Goal: Information Seeking & Learning: Learn about a topic

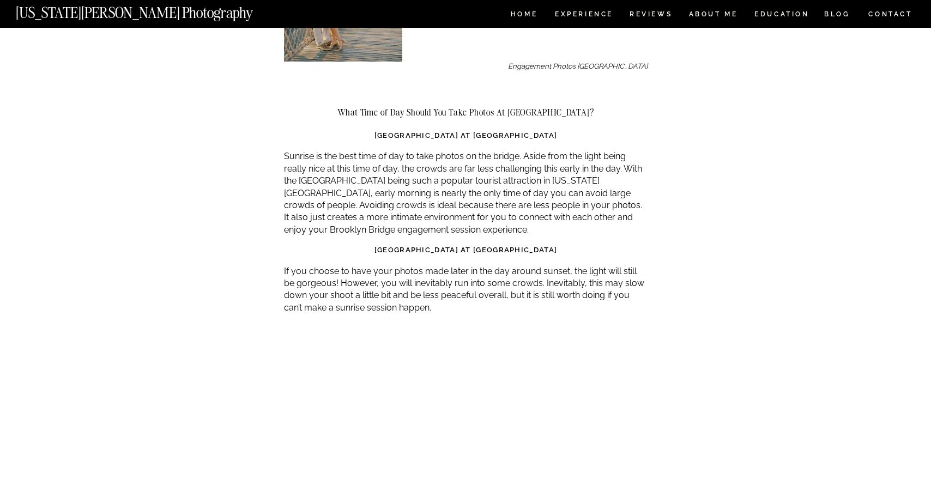
scroll to position [1195, 0]
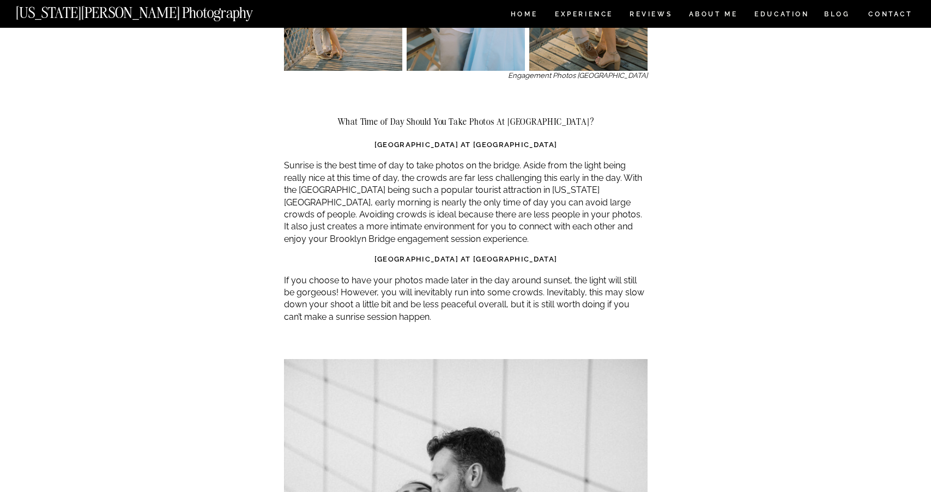
click at [348, 275] on p "If you choose to have your photos made later in the day around sunset, the ligh…" at bounding box center [466, 299] width 364 height 49
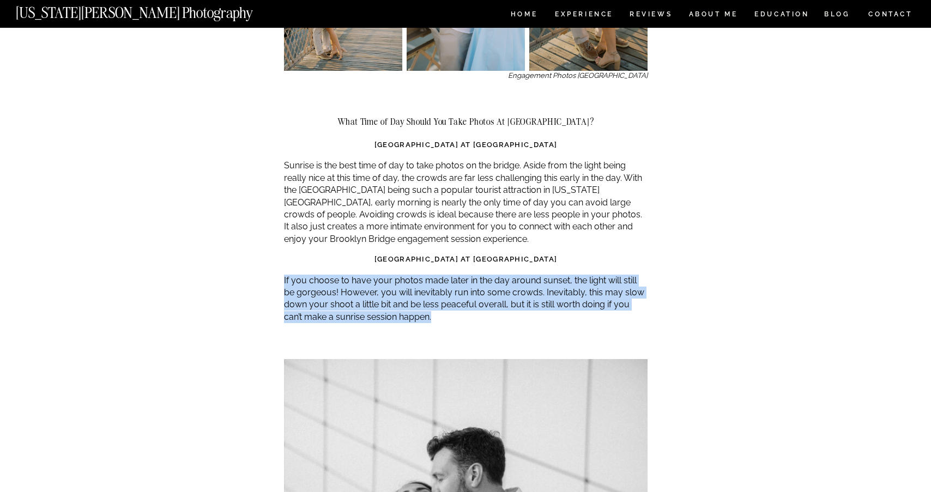
click at [348, 275] on p "If you choose to have your photos made later in the day around sunset, the ligh…" at bounding box center [466, 299] width 364 height 49
click at [343, 275] on p "If you choose to have your photos made later in the day around sunset, the ligh…" at bounding box center [466, 299] width 364 height 49
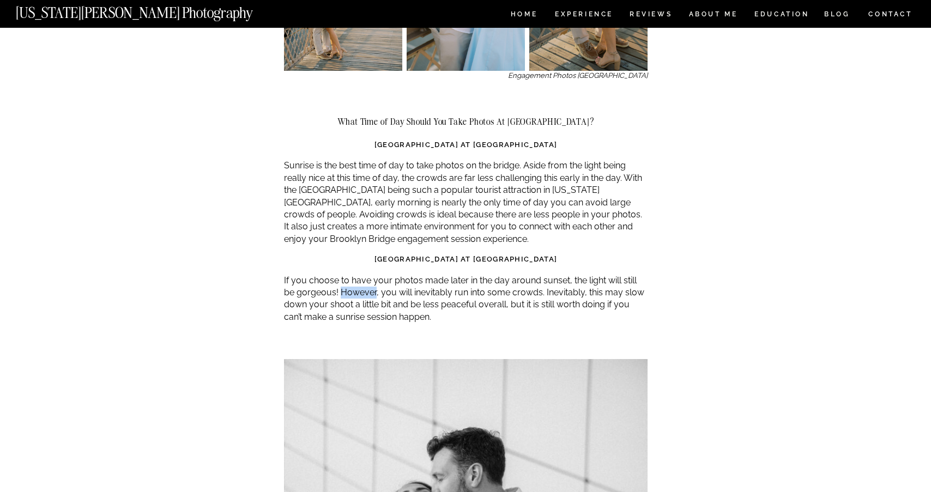
click at [343, 275] on p "If you choose to have your photos made later in the day around sunset, the ligh…" at bounding box center [466, 299] width 364 height 49
click at [339, 280] on p "If you choose to have your photos made later in the day around sunset, the ligh…" at bounding box center [466, 299] width 364 height 49
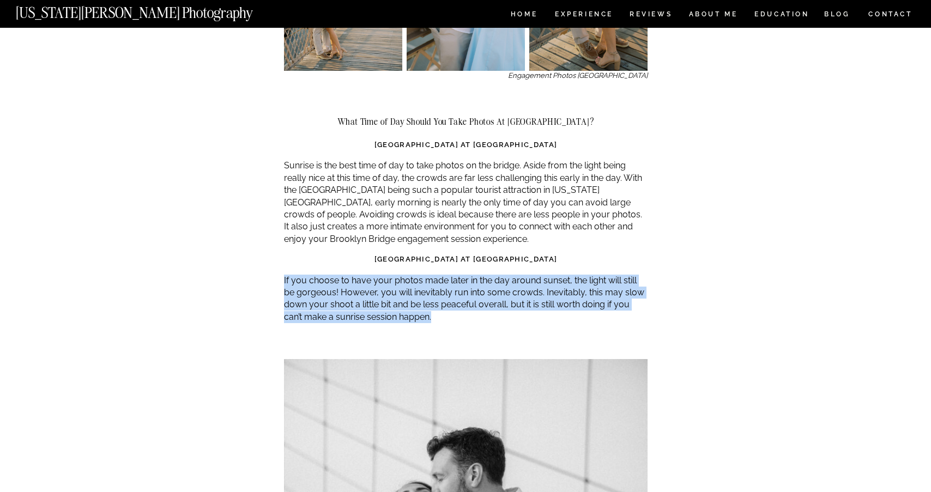
click at [339, 280] on p "If you choose to have your photos made later in the day around sunset, the ligh…" at bounding box center [466, 299] width 364 height 49
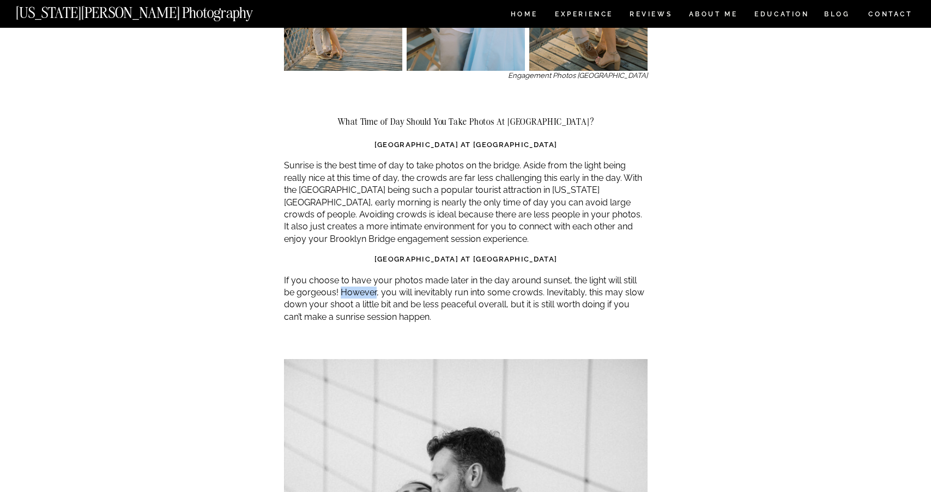
click at [339, 280] on p "If you choose to have your photos made later in the day around sunset, the ligh…" at bounding box center [466, 299] width 364 height 49
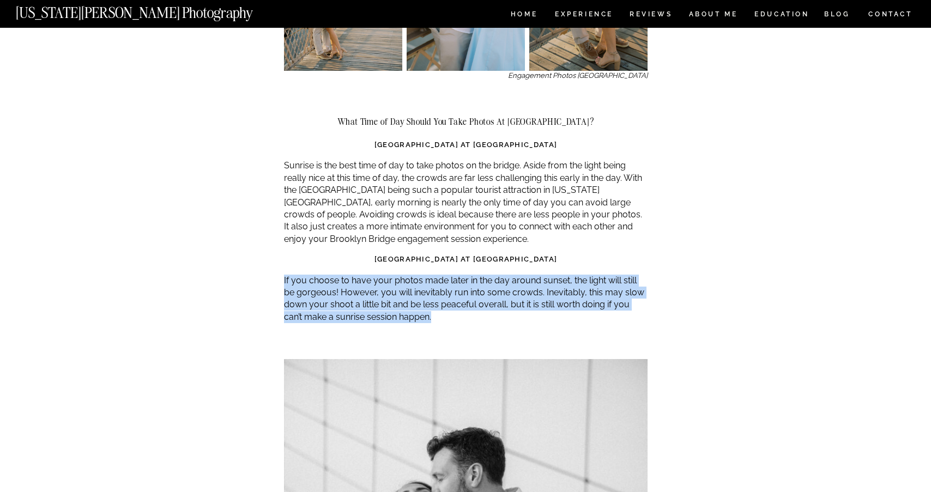
click at [339, 280] on p "If you choose to have your photos made later in the day around sunset, the ligh…" at bounding box center [466, 299] width 364 height 49
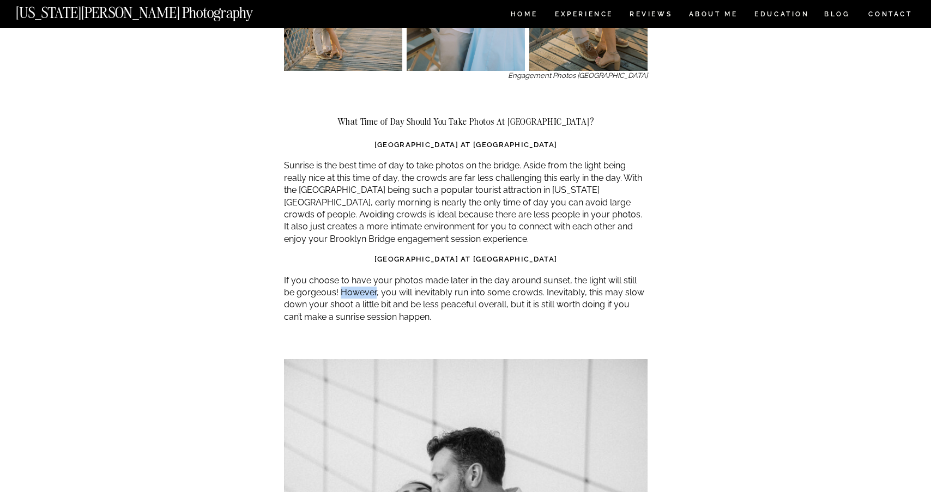
click at [339, 280] on p "If you choose to have your photos made later in the day around sunset, the ligh…" at bounding box center [466, 299] width 364 height 49
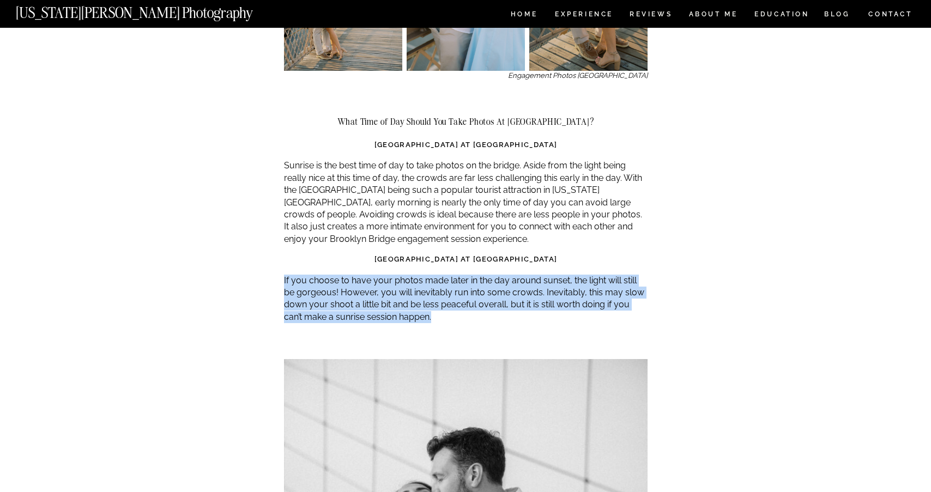
click at [339, 280] on p "If you choose to have your photos made later in the day around sunset, the ligh…" at bounding box center [466, 299] width 364 height 49
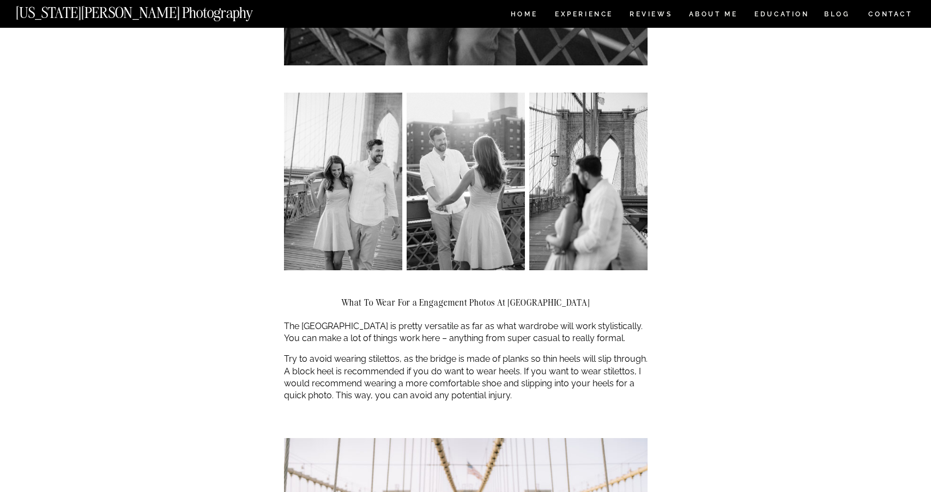
scroll to position [2031, 0]
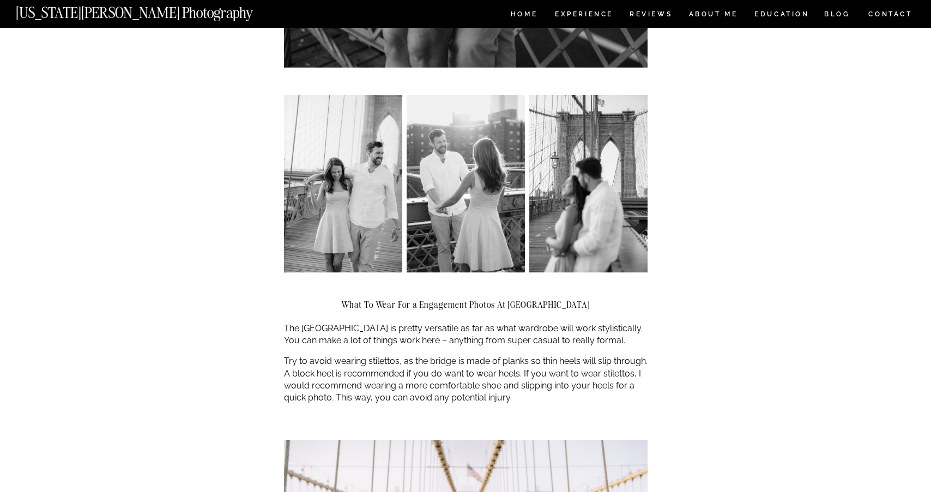
click at [379, 357] on p "Try to avoid wearing stilettos, as the bridge is made of planks so thin heels w…" at bounding box center [466, 379] width 364 height 49
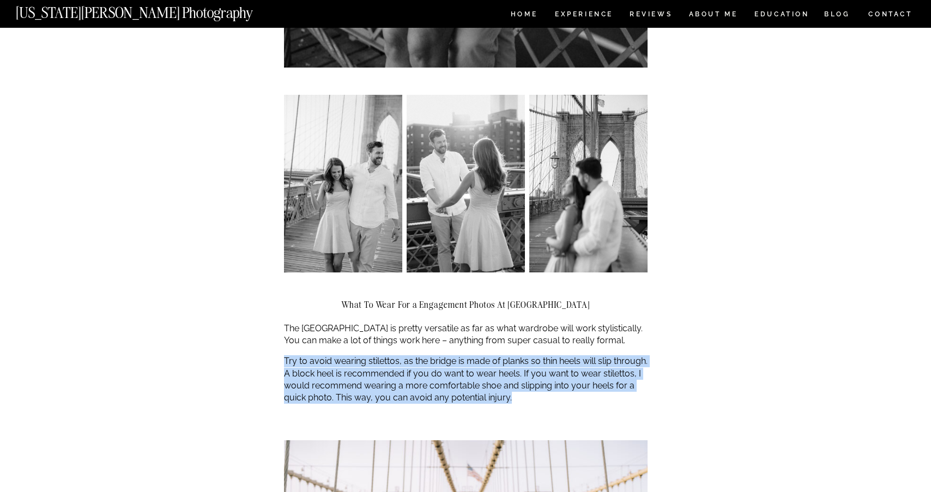
click at [379, 357] on p "Try to avoid wearing stilettos, as the bridge is made of planks so thin heels w…" at bounding box center [466, 379] width 364 height 49
click at [369, 361] on p "Try to avoid wearing stilettos, as the bridge is made of planks so thin heels w…" at bounding box center [466, 379] width 364 height 49
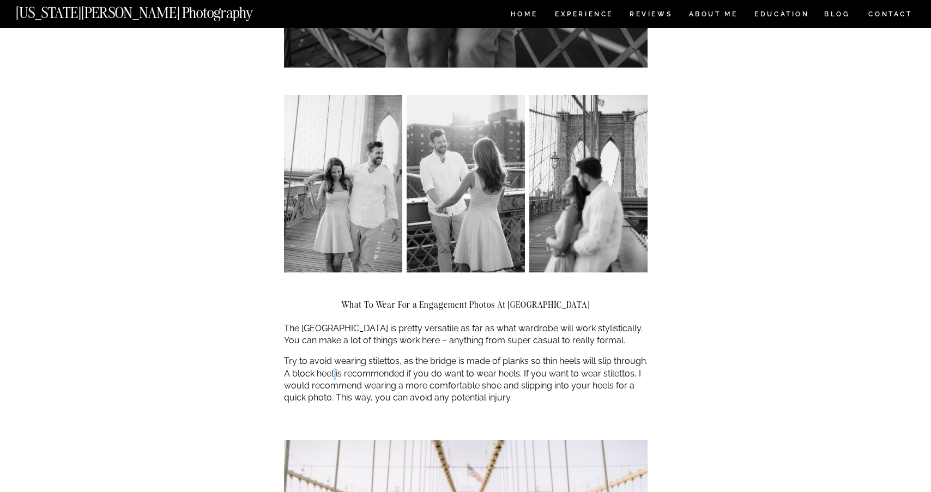
click at [369, 361] on p "Try to avoid wearing stilettos, as the bridge is made of planks so thin heels w…" at bounding box center [466, 379] width 364 height 49
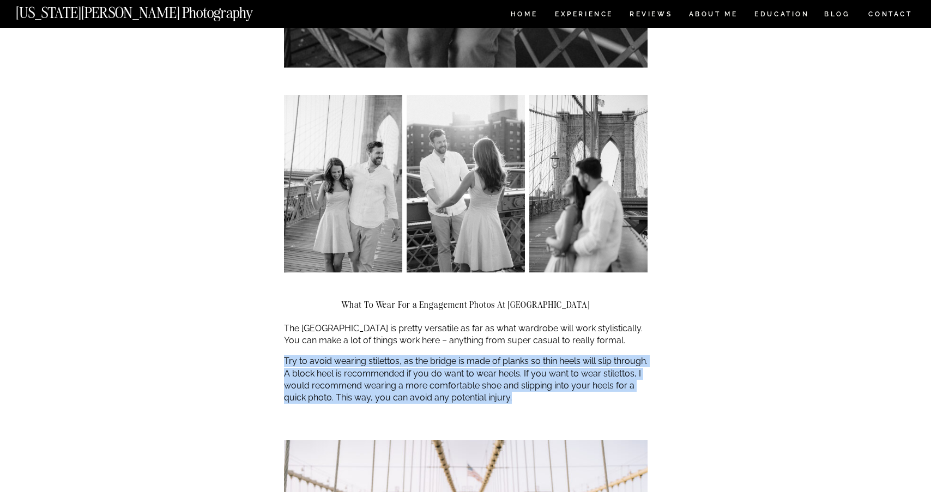
click at [369, 361] on p "Try to avoid wearing stilettos, as the bridge is made of planks so thin heels w…" at bounding box center [466, 379] width 364 height 49
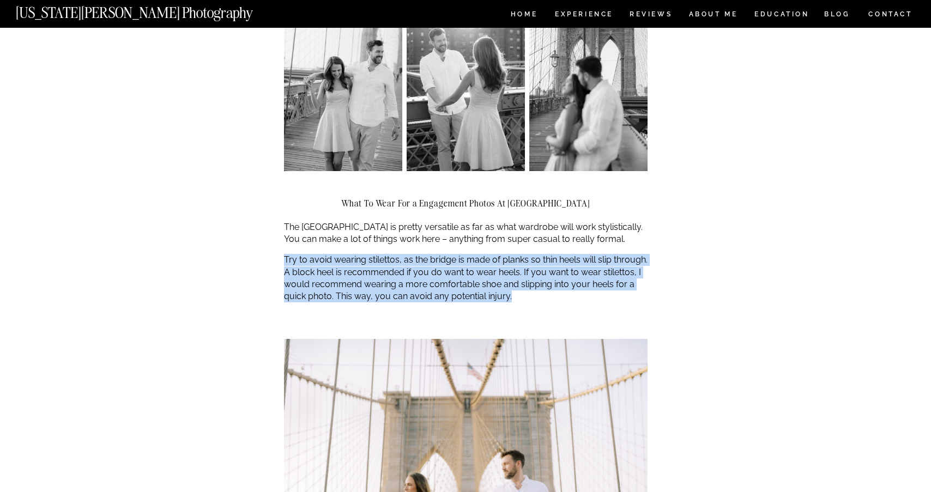
scroll to position [2183, 0]
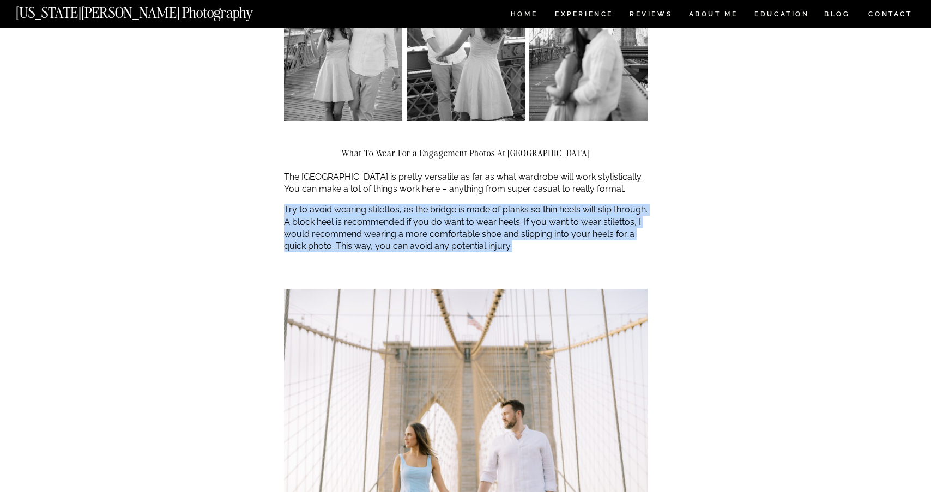
click at [351, 226] on p "Try to avoid wearing stilettos, as the bridge is made of planks so thin heels w…" at bounding box center [466, 228] width 364 height 49
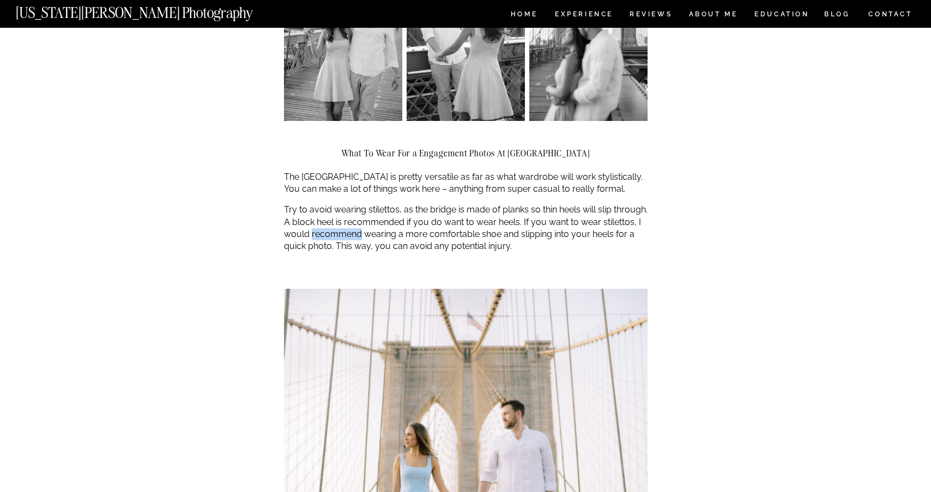
click at [351, 226] on p "Try to avoid wearing stilettos, as the bridge is made of planks so thin heels w…" at bounding box center [466, 228] width 364 height 49
click at [372, 222] on p "Try to avoid wearing stilettos, as the bridge is made of planks so thin heels w…" at bounding box center [466, 228] width 364 height 49
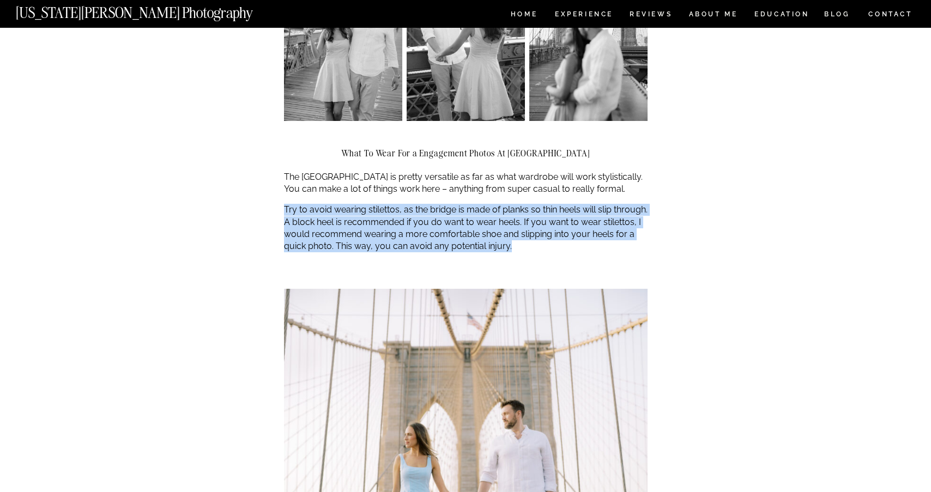
click at [372, 222] on p "Try to avoid wearing stilettos, as the bridge is made of planks so thin heels w…" at bounding box center [466, 228] width 364 height 49
click at [362, 224] on p "Try to avoid wearing stilettos, as the bridge is made of planks so thin heels w…" at bounding box center [466, 228] width 364 height 49
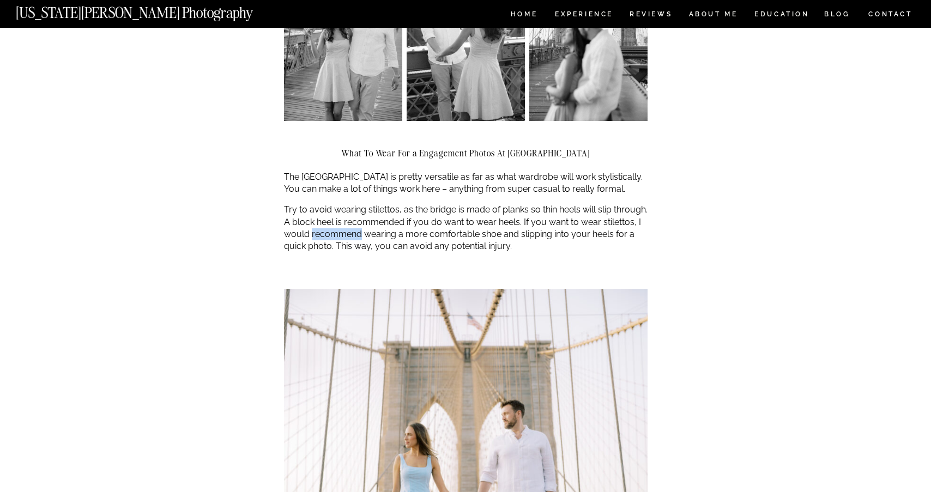
click at [362, 224] on p "Try to avoid wearing stilettos, as the bridge is made of planks so thin heels w…" at bounding box center [466, 228] width 364 height 49
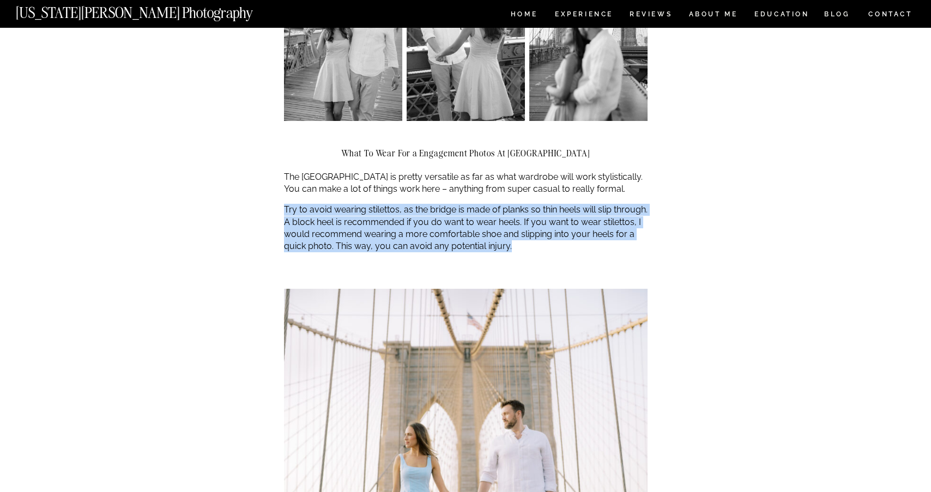
click at [362, 224] on p "Try to avoid wearing stilettos, as the bridge is made of planks so thin heels w…" at bounding box center [466, 228] width 364 height 49
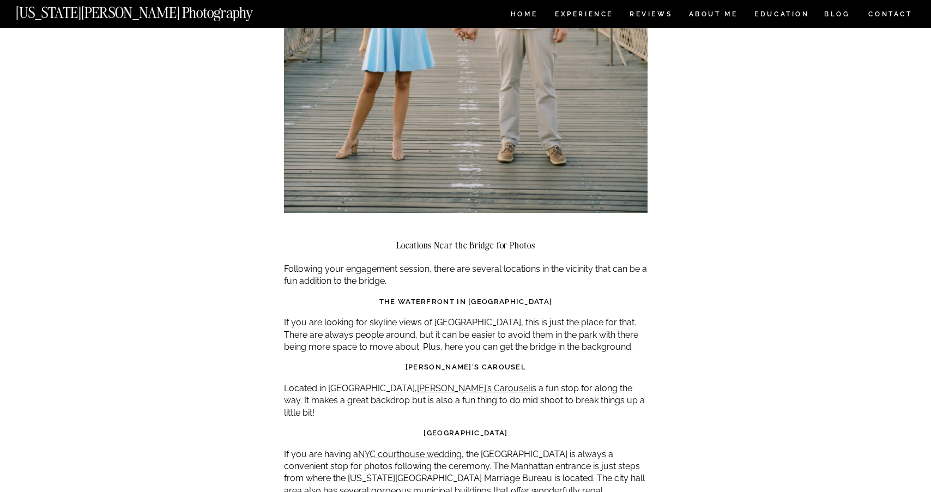
scroll to position [3066, 0]
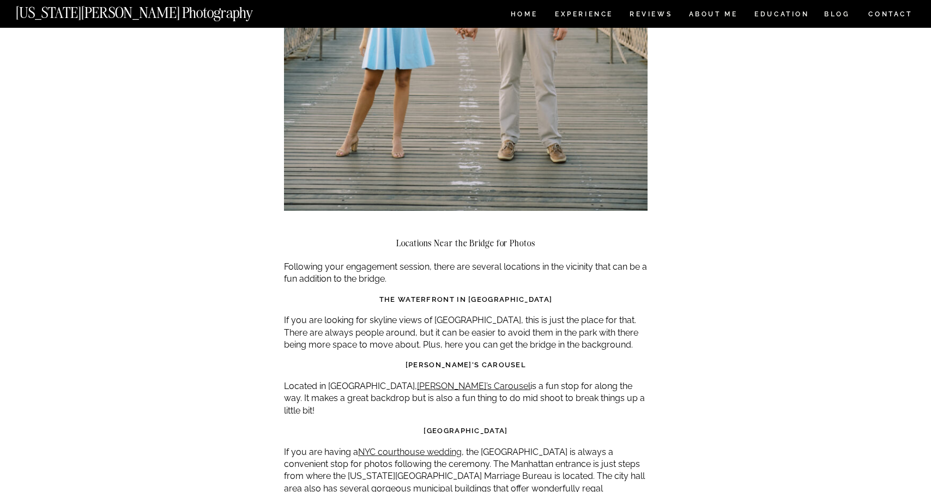
click at [366, 315] on p "If you are looking for skyline views of [GEOGRAPHIC_DATA], this is just the pla…" at bounding box center [466, 333] width 364 height 37
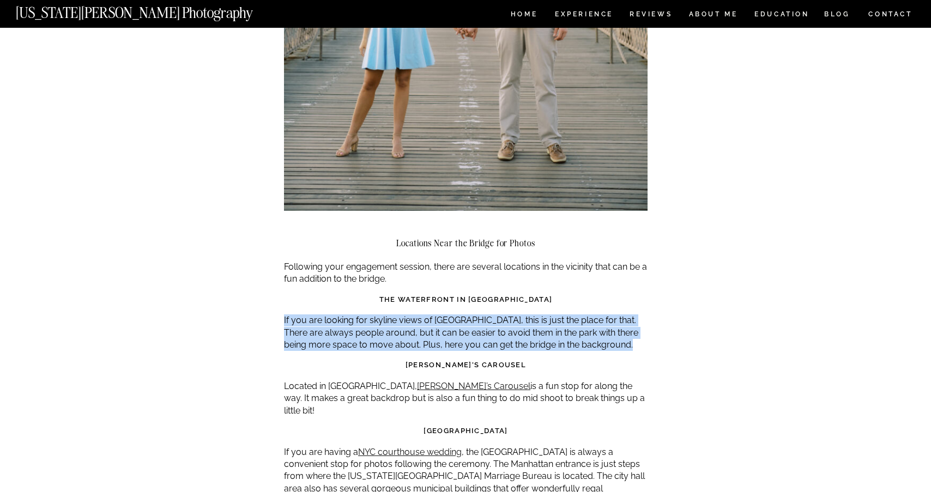
click at [366, 315] on p "If you are looking for skyline views of [GEOGRAPHIC_DATA], this is just the pla…" at bounding box center [466, 333] width 364 height 37
click at [370, 319] on p "If you are looking for skyline views of [GEOGRAPHIC_DATA], this is just the pla…" at bounding box center [466, 333] width 364 height 37
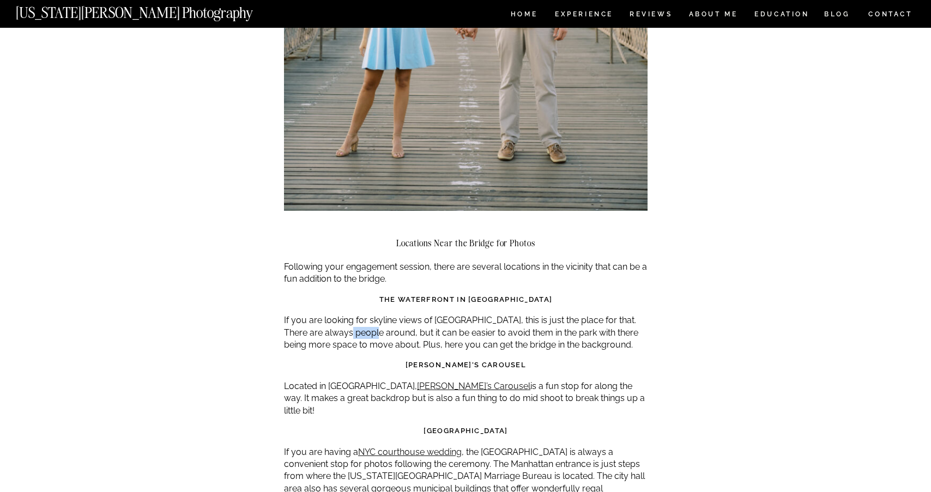
click at [370, 319] on p "If you are looking for skyline views of [GEOGRAPHIC_DATA], this is just the pla…" at bounding box center [466, 333] width 364 height 37
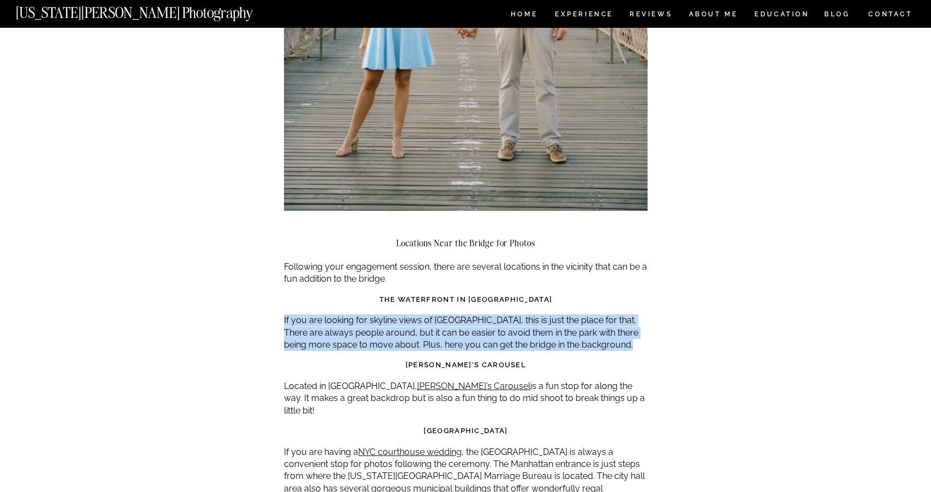
click at [370, 319] on p "If you are looking for skyline views of [GEOGRAPHIC_DATA], this is just the pla…" at bounding box center [466, 333] width 364 height 37
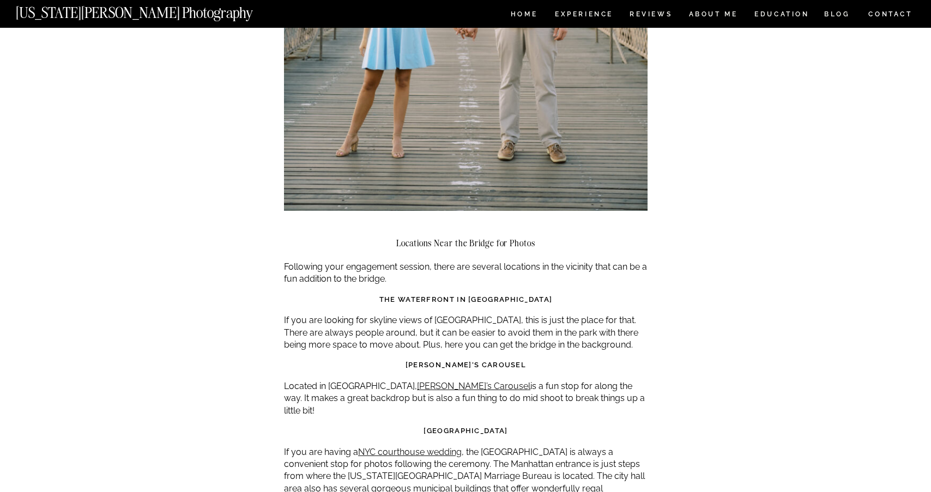
click at [326, 383] on p "Located in [GEOGRAPHIC_DATA], [PERSON_NAME][GEOGRAPHIC_DATA] is a fun stop for …" at bounding box center [466, 399] width 364 height 37
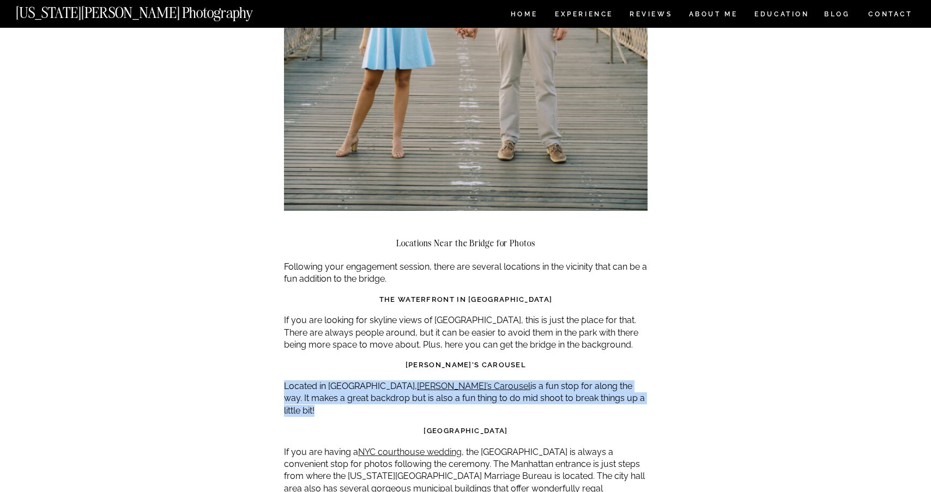
click at [326, 383] on p "Located in [GEOGRAPHIC_DATA], [PERSON_NAME][GEOGRAPHIC_DATA] is a fun stop for …" at bounding box center [466, 399] width 364 height 37
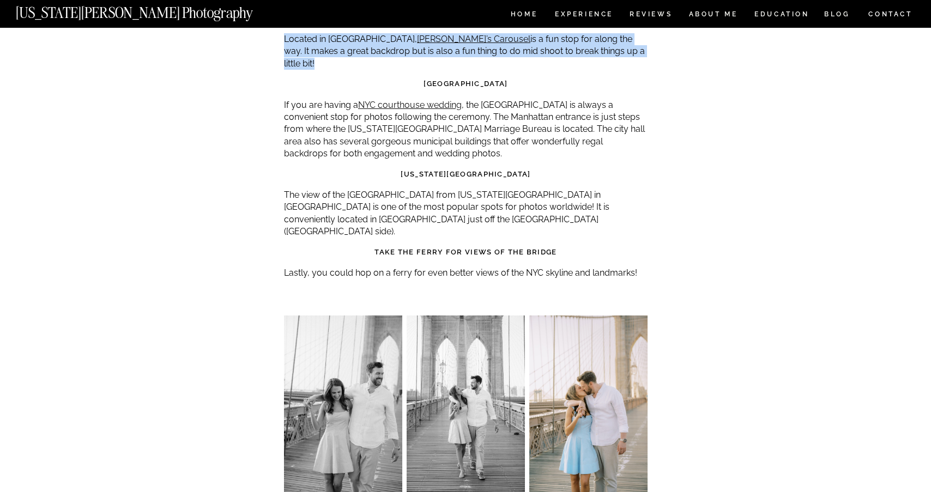
scroll to position [3409, 0]
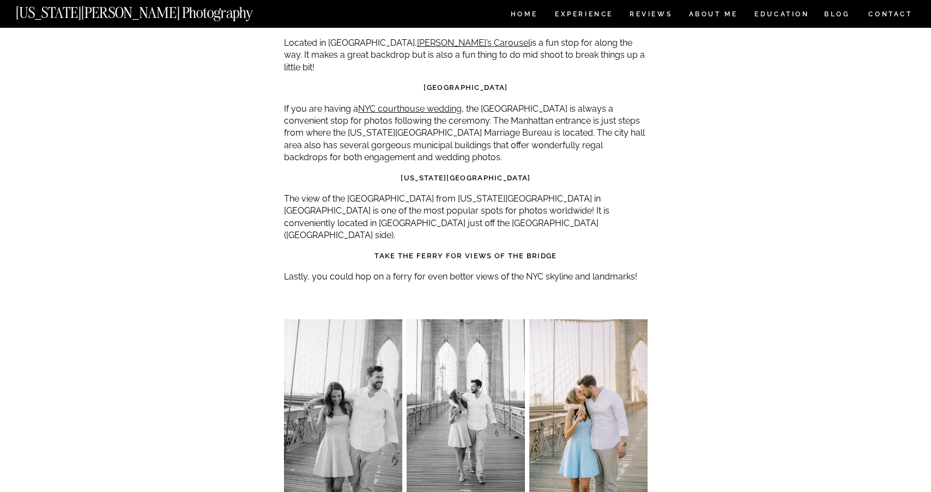
click at [335, 271] on p "Lastly, you could hop on a ferry for even better views of the NYC skyline and l…" at bounding box center [466, 277] width 364 height 12
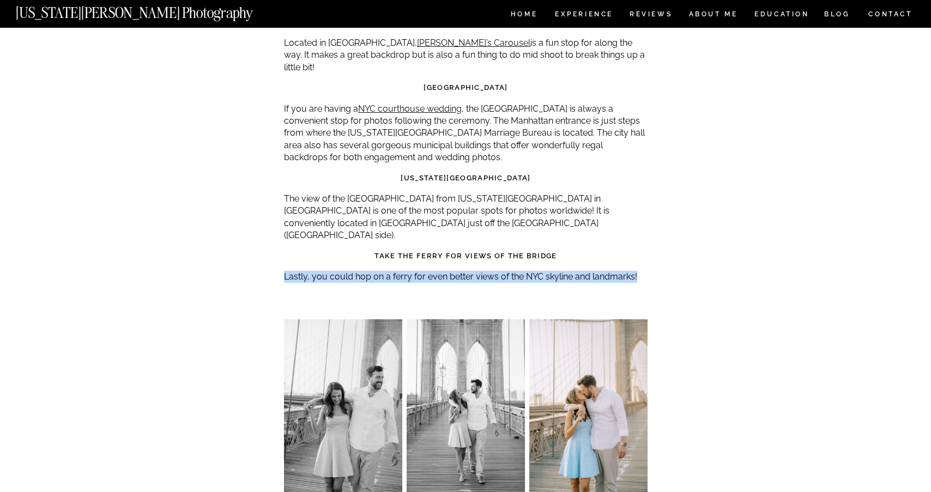
click at [335, 271] on p "Lastly, you could hop on a ferry for even better views of the NYC skyline and l…" at bounding box center [466, 277] width 364 height 12
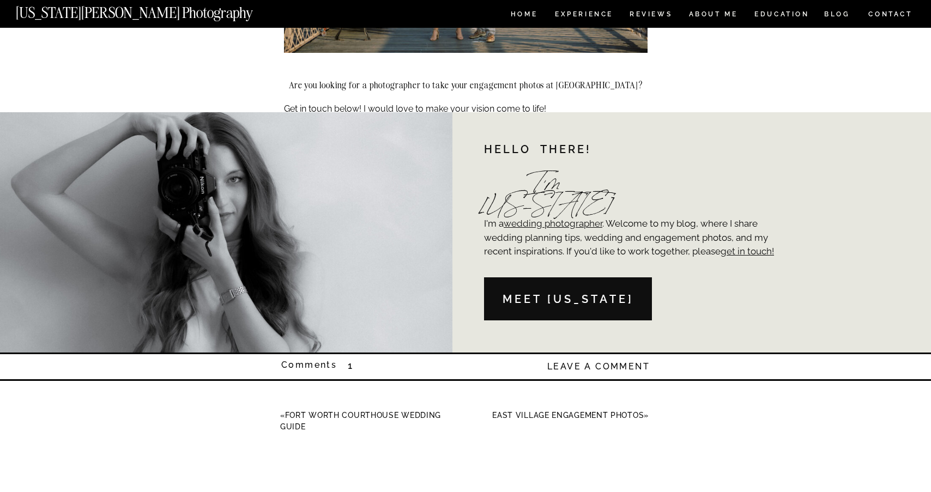
scroll to position [4276, 0]
